Goal: Task Accomplishment & Management: Manage account settings

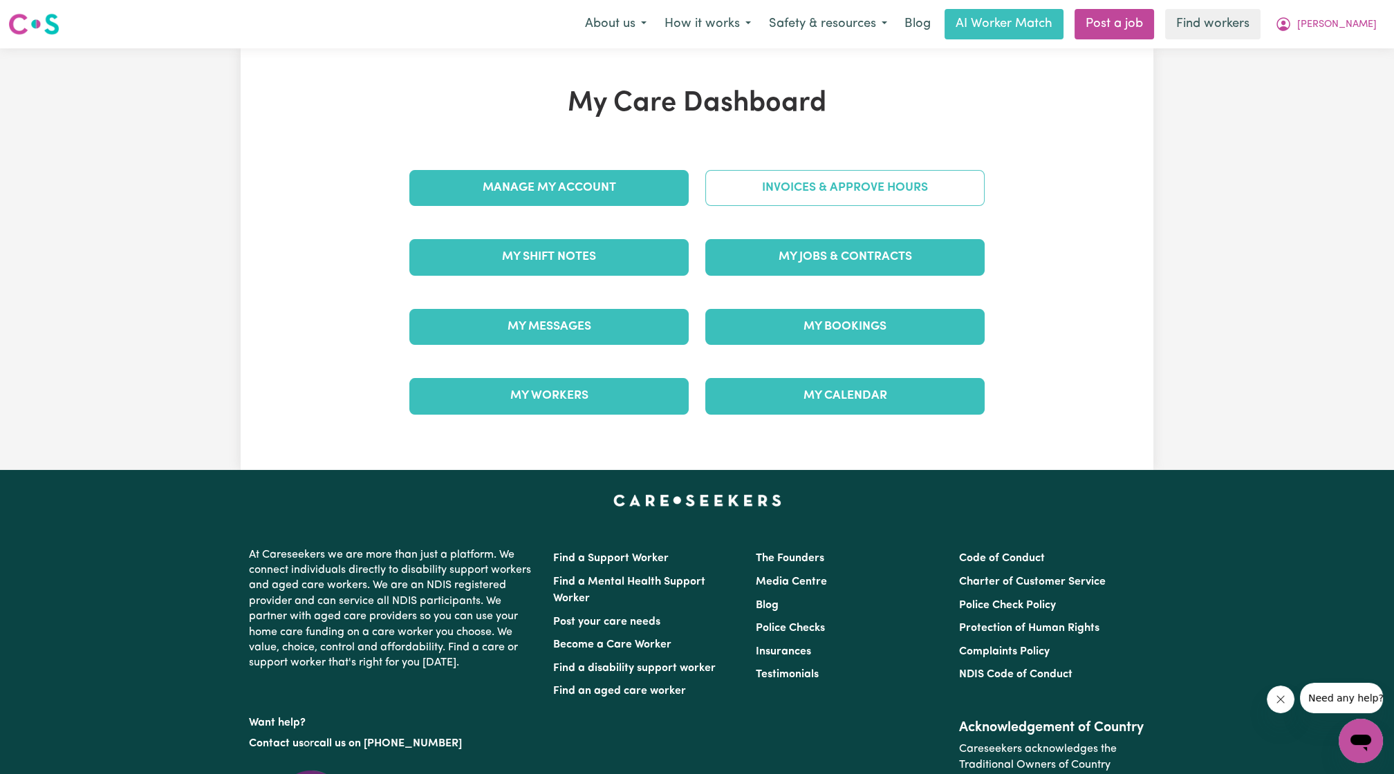
click at [689, 203] on link "Invoices & Approve Hours" at bounding box center [844, 188] width 279 height 36
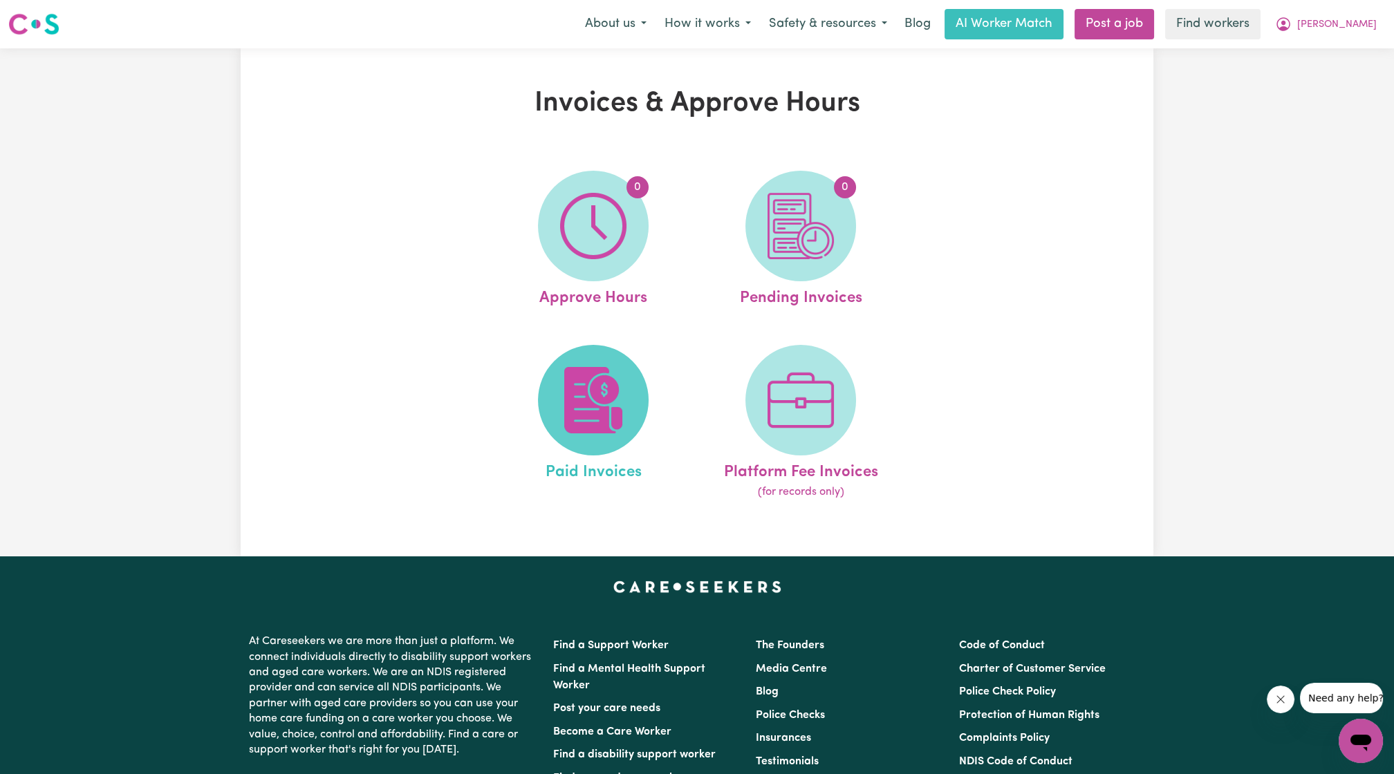
click at [596, 396] on img at bounding box center [593, 400] width 66 height 66
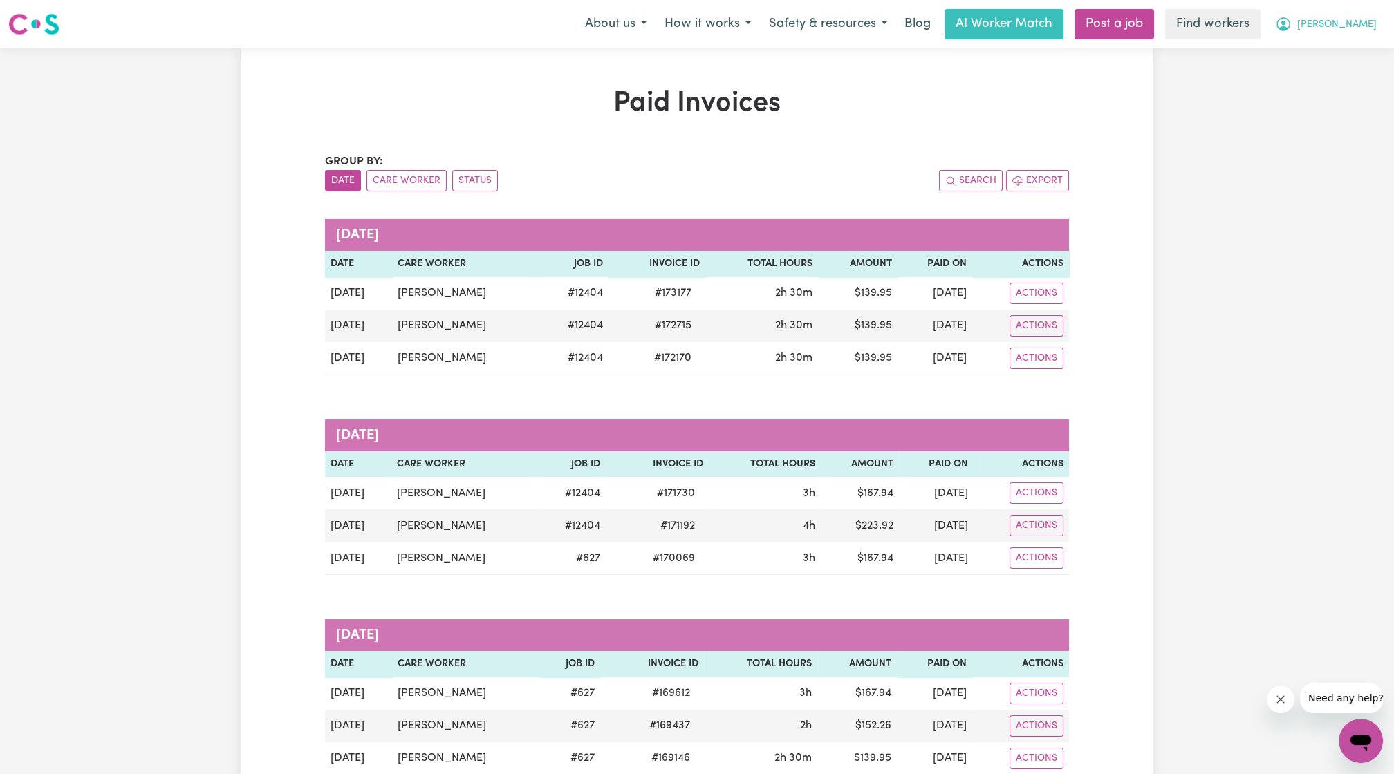
click at [689, 34] on button "[PERSON_NAME]" at bounding box center [1326, 24] width 120 height 29
click at [689, 75] on link "Logout" at bounding box center [1330, 79] width 109 height 26
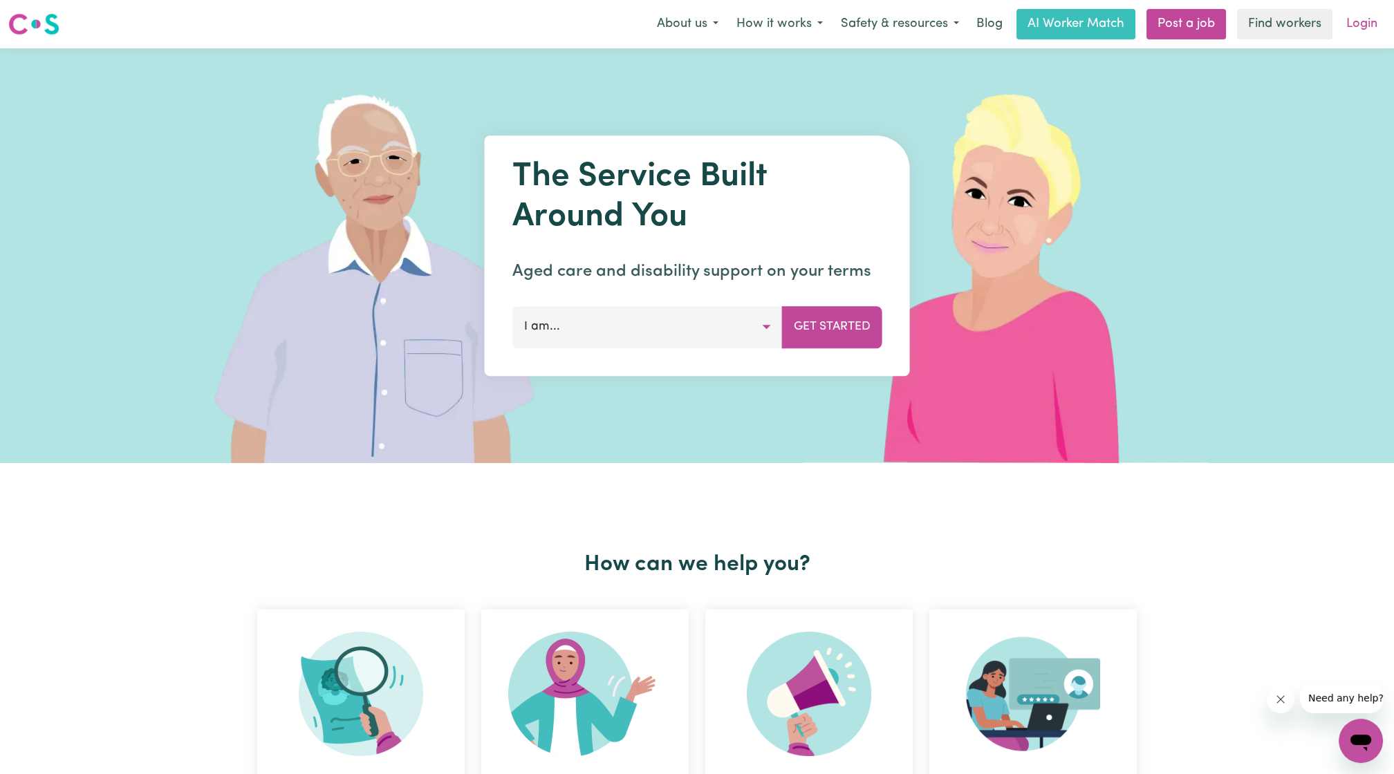
click at [689, 30] on link "Login" at bounding box center [1362, 24] width 48 height 30
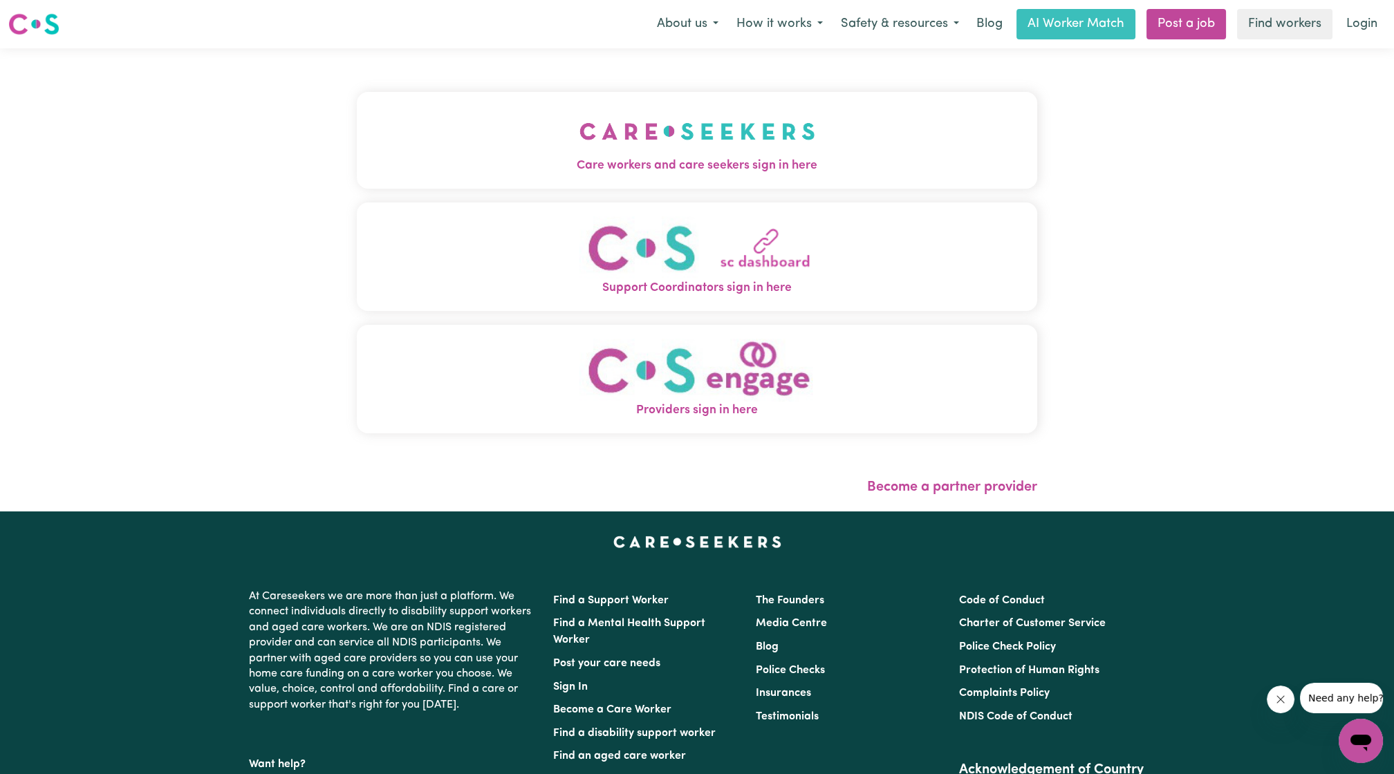
click at [689, 124] on img "Care workers and care seekers sign in here" at bounding box center [697, 131] width 236 height 51
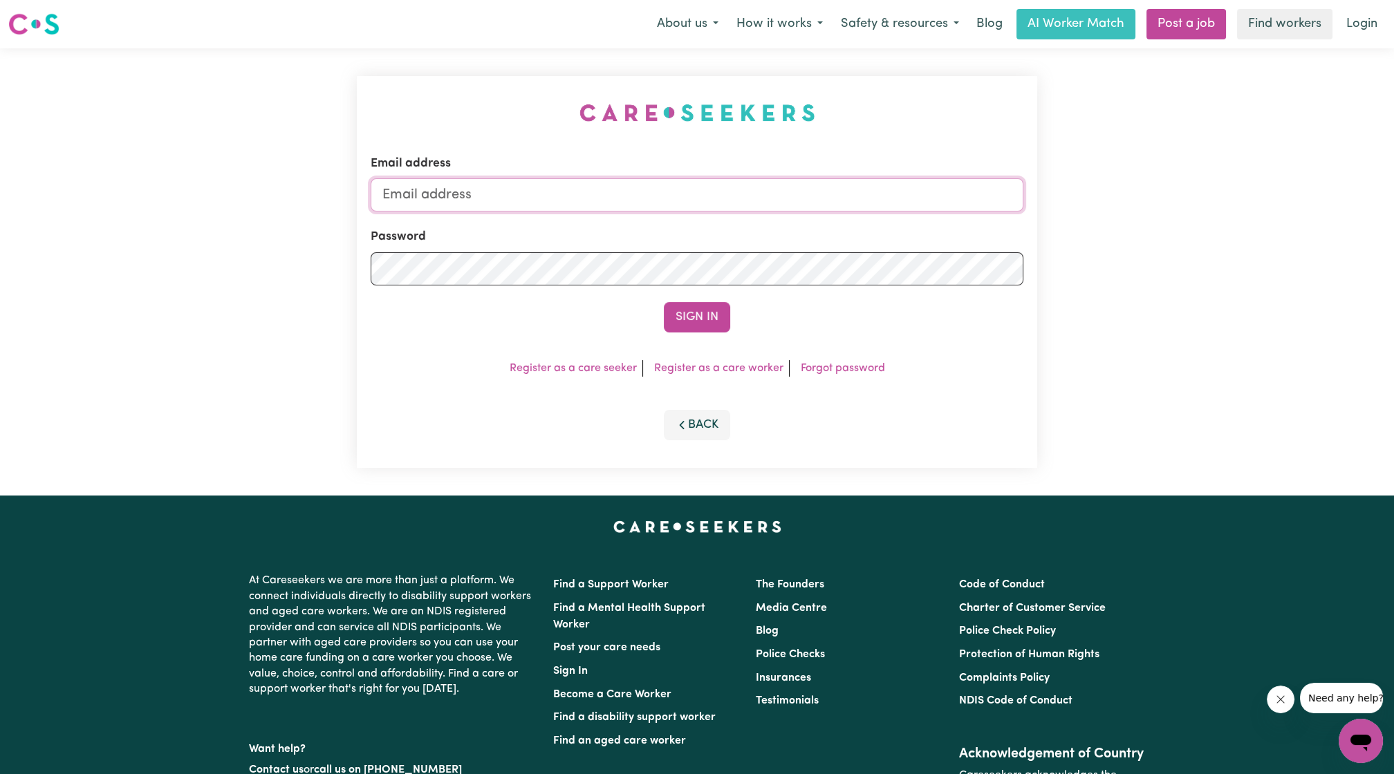
click at [635, 186] on input "Email address" at bounding box center [697, 194] width 653 height 33
drag, startPoint x: 454, startPoint y: 203, endPoint x: 780, endPoint y: 160, distance: 328.4
click at [689, 160] on div "Email address [EMAIL_ADDRESS][PERSON_NAME][DOMAIN_NAME]" at bounding box center [697, 183] width 653 height 57
type input "[EMAIL_ADDRESS][DOMAIN_NAME]"
click at [689, 315] on button "Sign In" at bounding box center [697, 317] width 66 height 30
